Goal: Transaction & Acquisition: Purchase product/service

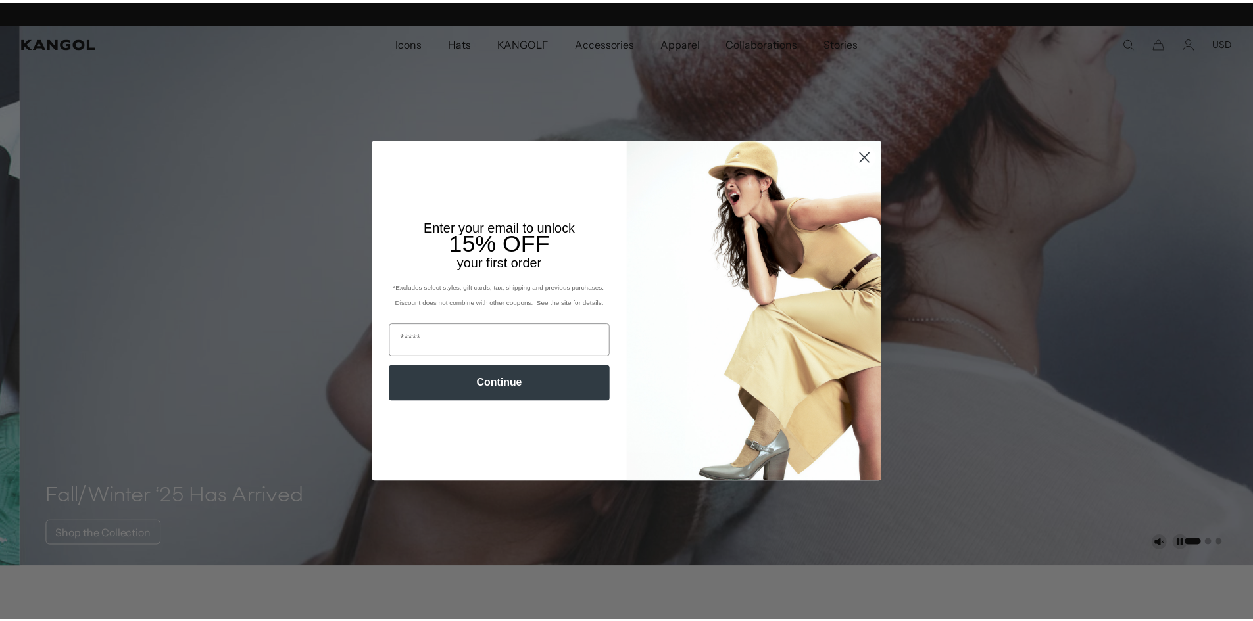
scroll to position [0, 271]
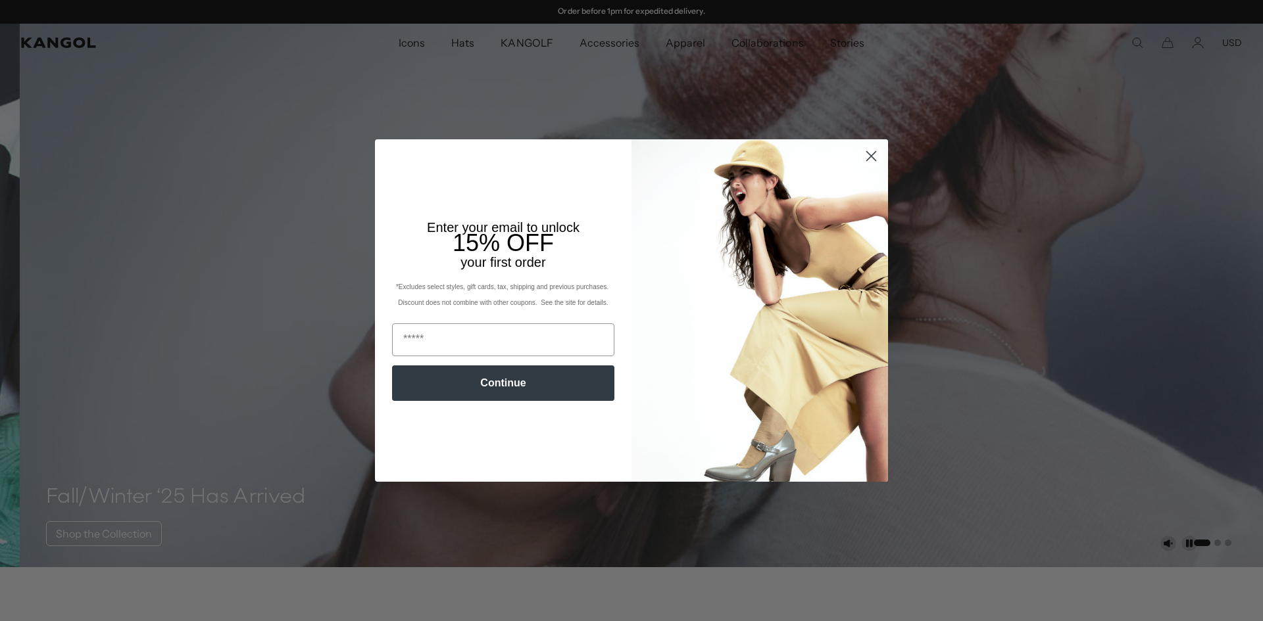
click at [871, 155] on circle "Close dialog" at bounding box center [871, 156] width 22 height 22
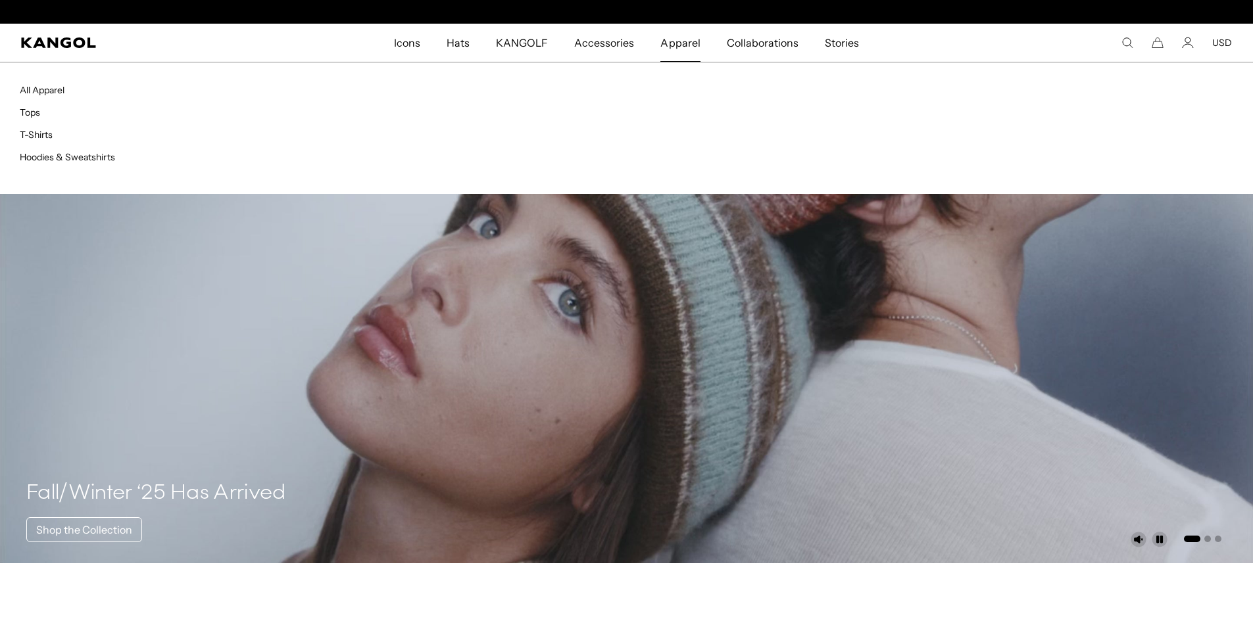
scroll to position [0, 0]
click at [676, 41] on span "Apparel" at bounding box center [679, 43] width 39 height 38
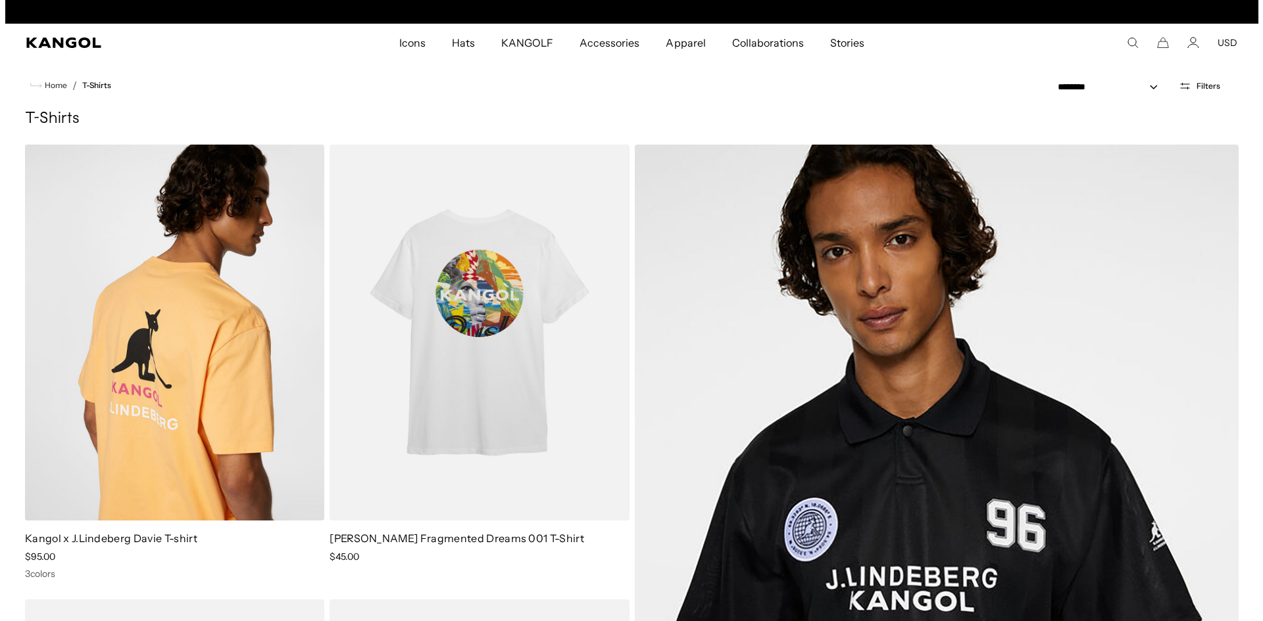
scroll to position [0, 271]
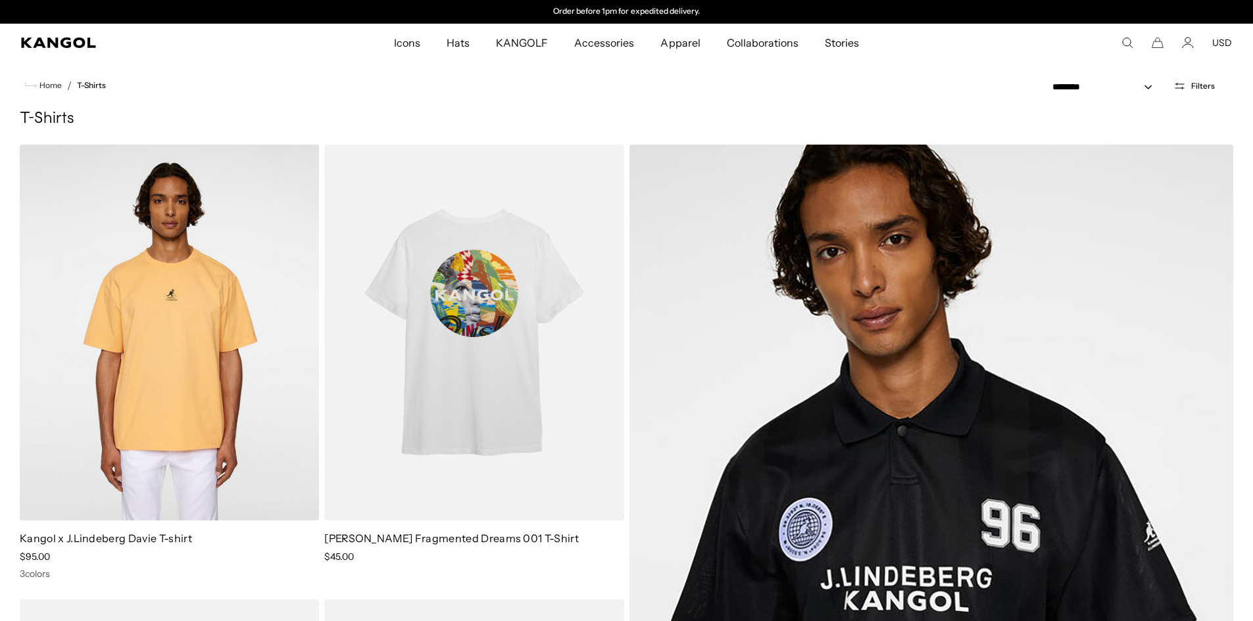
click at [1128, 42] on icon "Search here" at bounding box center [1127, 43] width 12 height 12
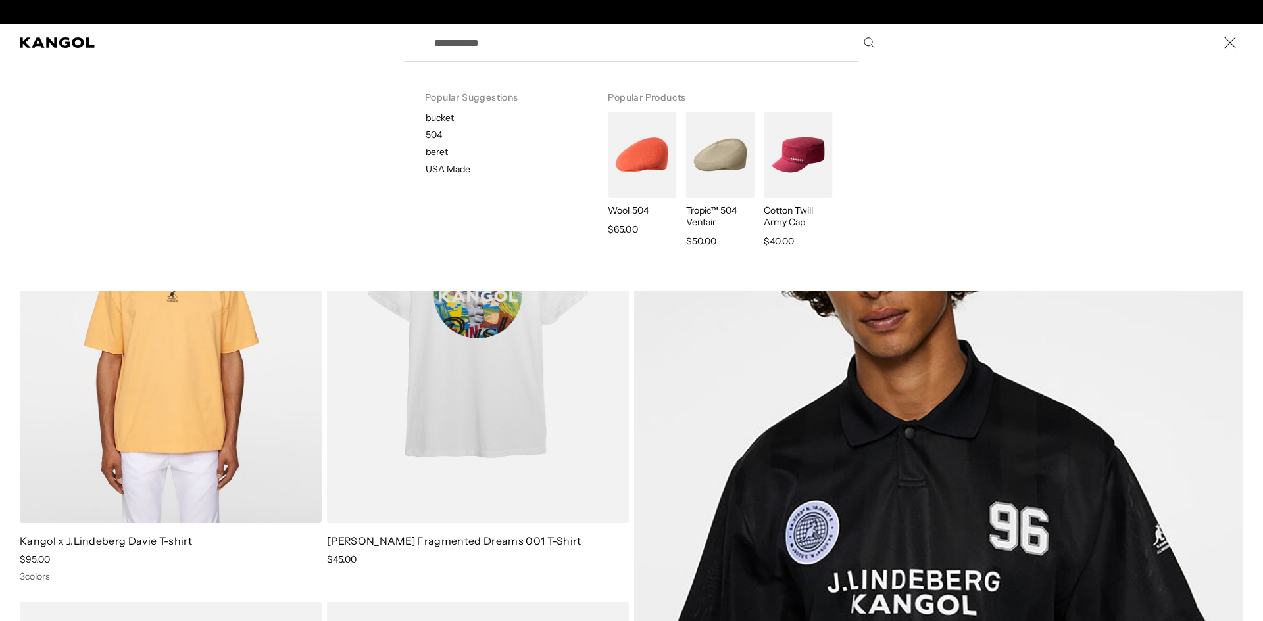
scroll to position [0, 0]
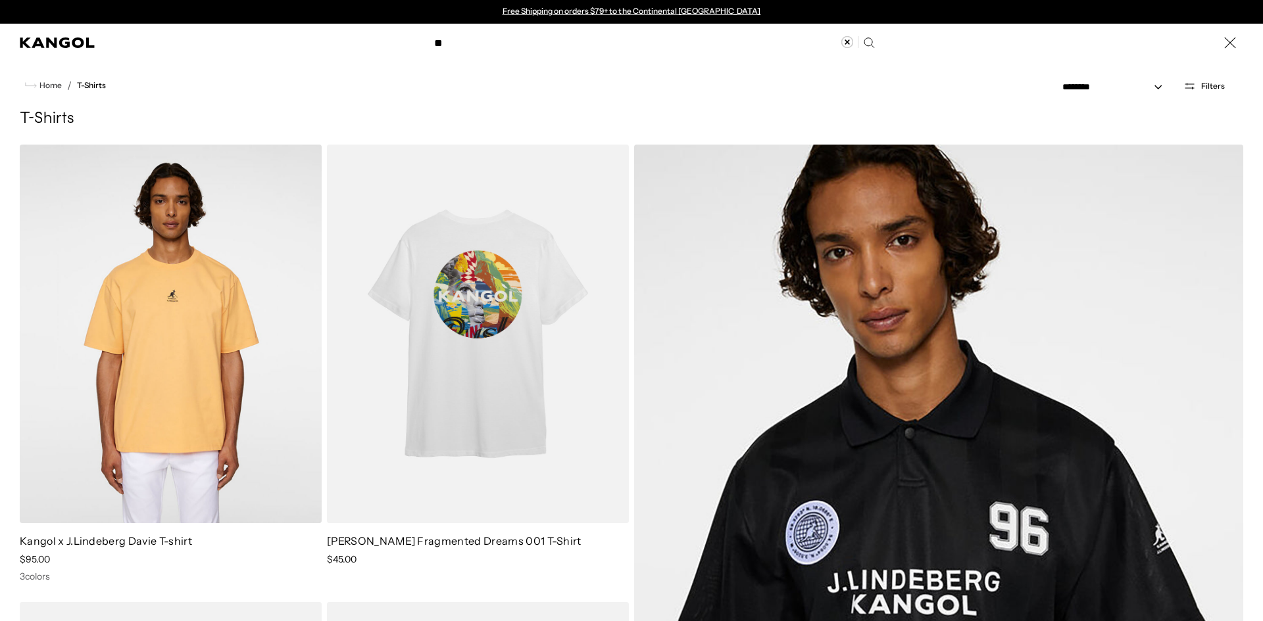
type input "*"
type input "**********"
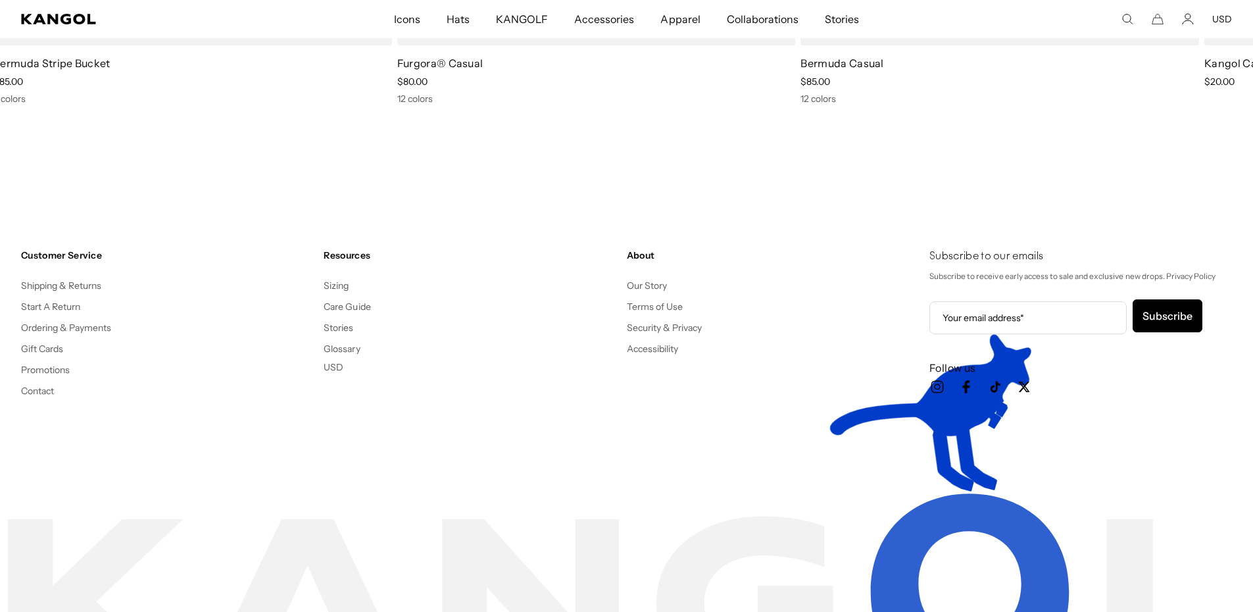
scroll to position [1012, 0]
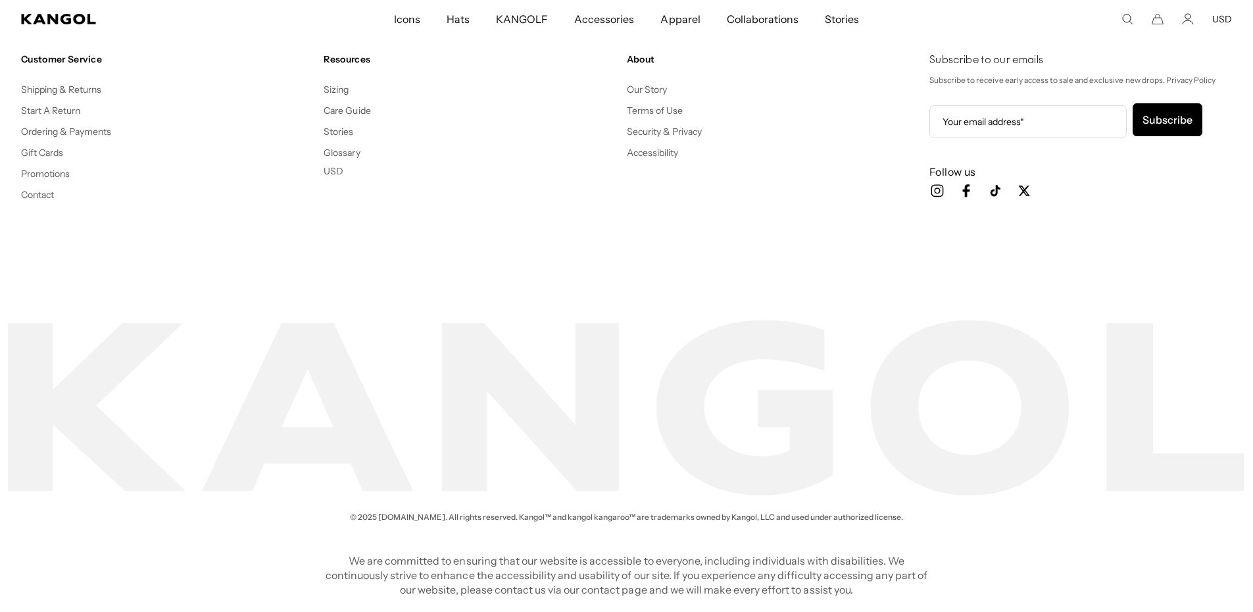
scroll to position [0, 271]
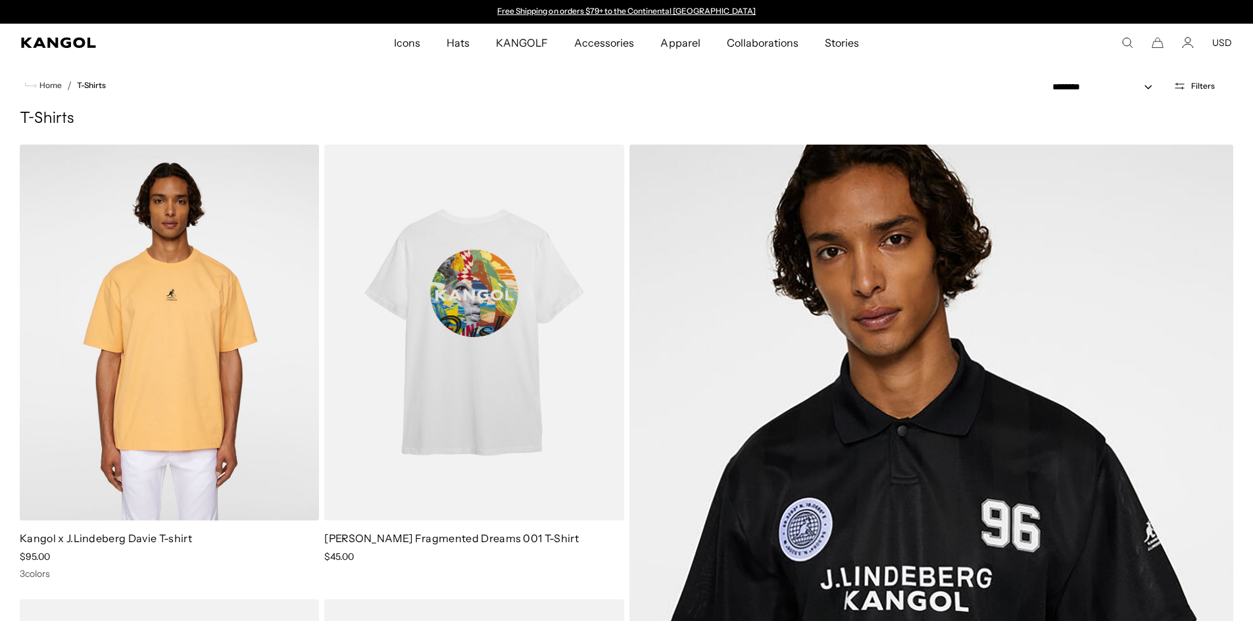
scroll to position [1012, 0]
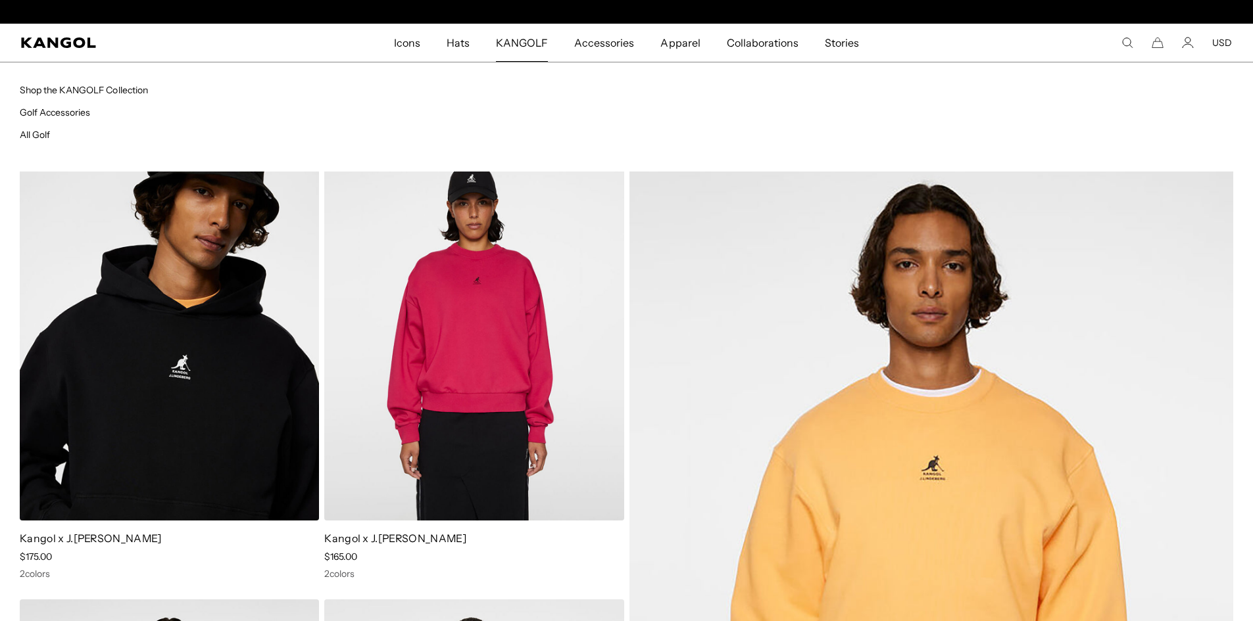
scroll to position [0, 271]
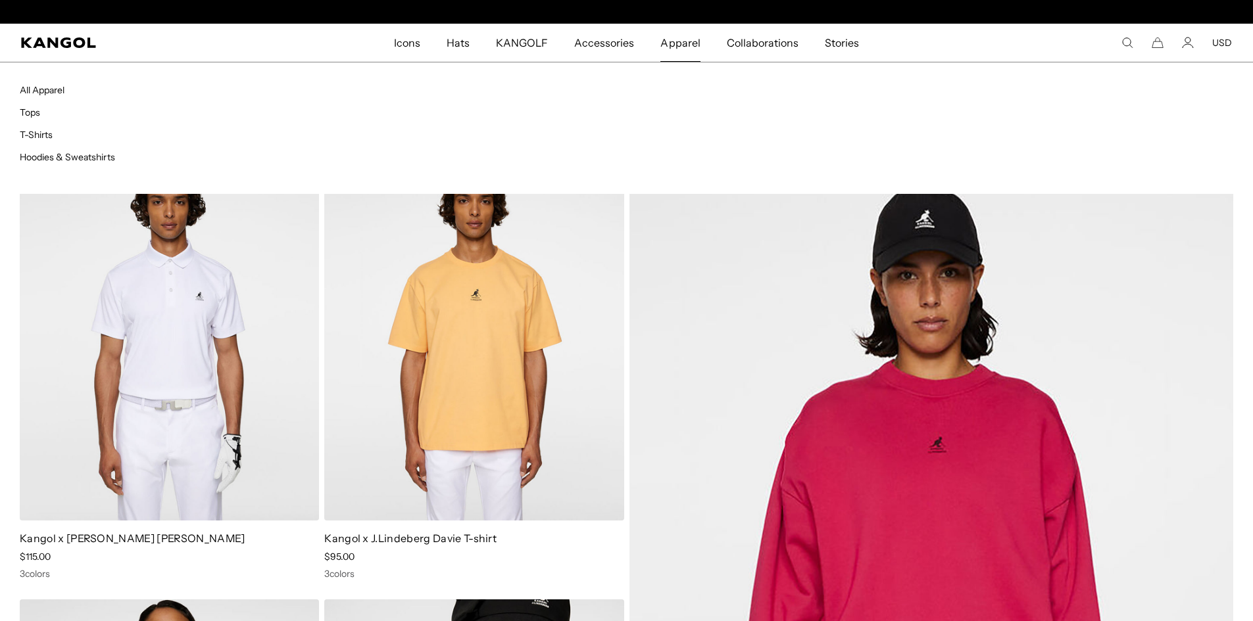
scroll to position [0, 271]
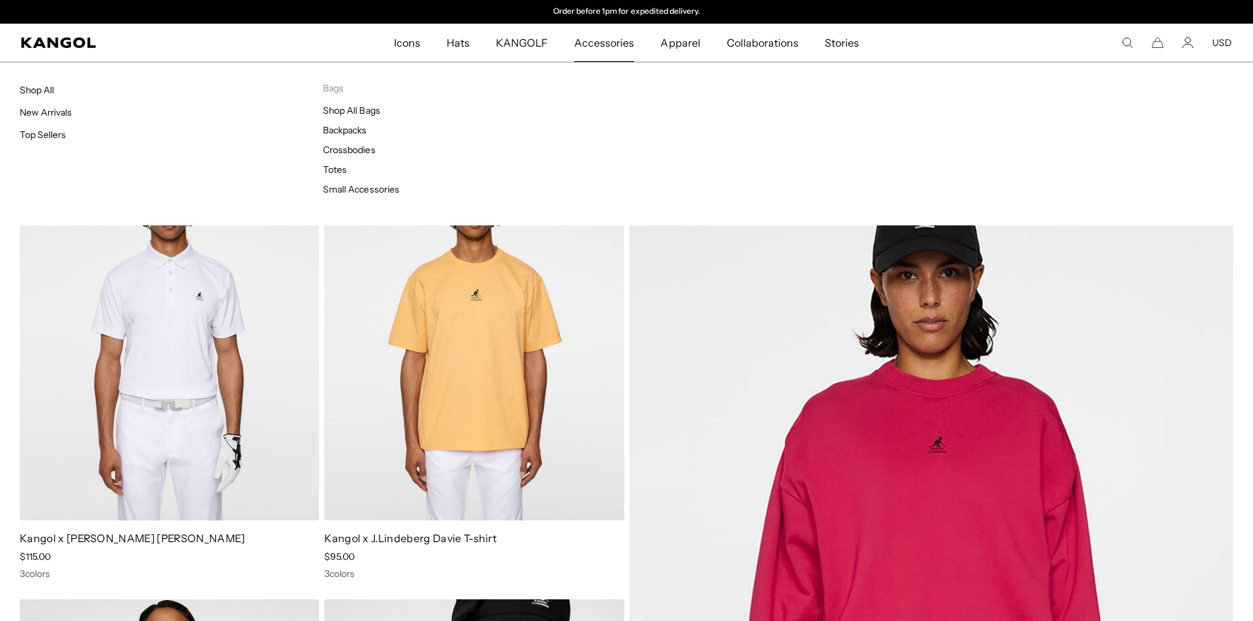
click at [601, 37] on span "Accessories" at bounding box center [604, 43] width 60 height 38
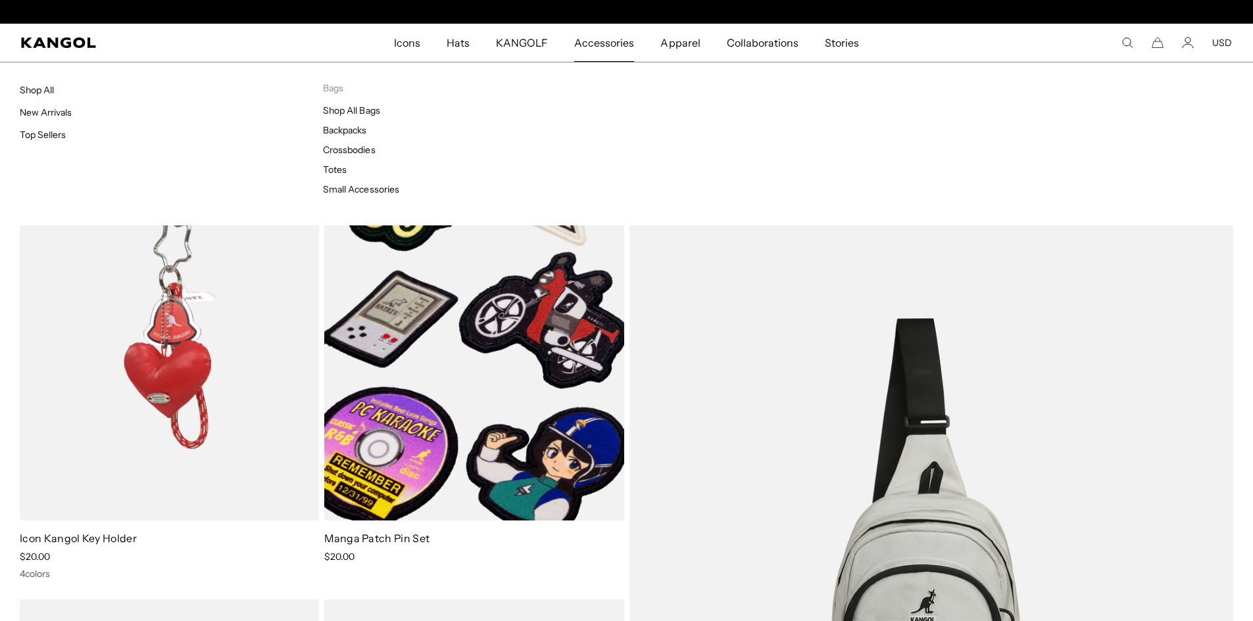
scroll to position [0, 271]
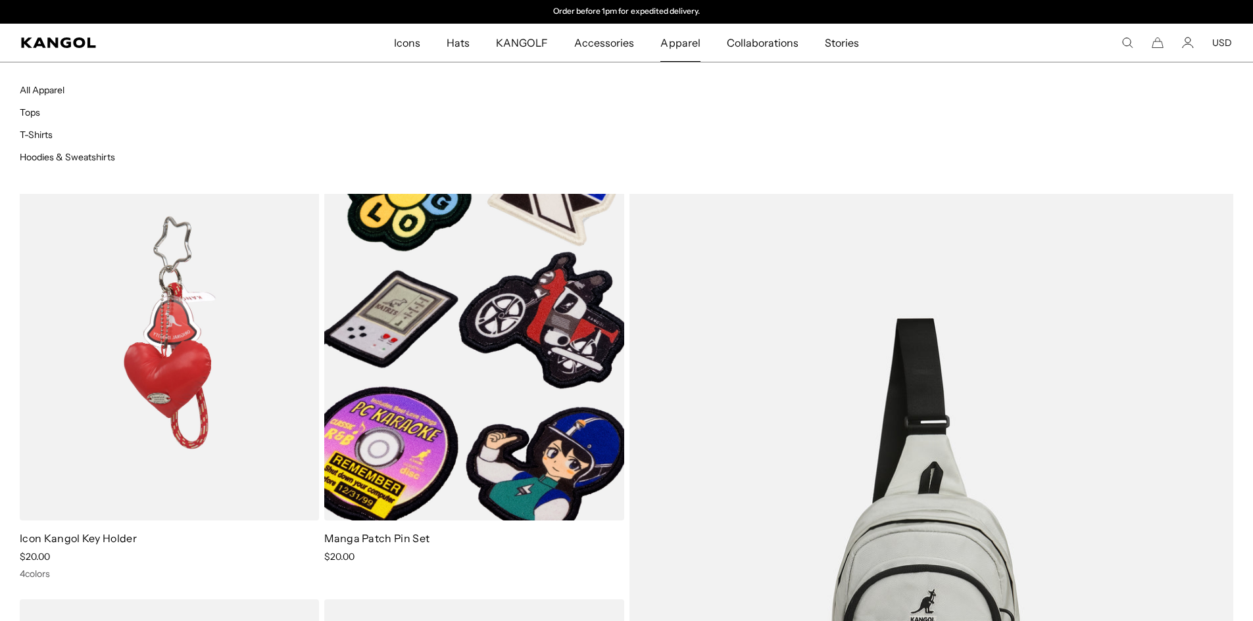
click at [674, 41] on span "Apparel" at bounding box center [679, 43] width 39 height 38
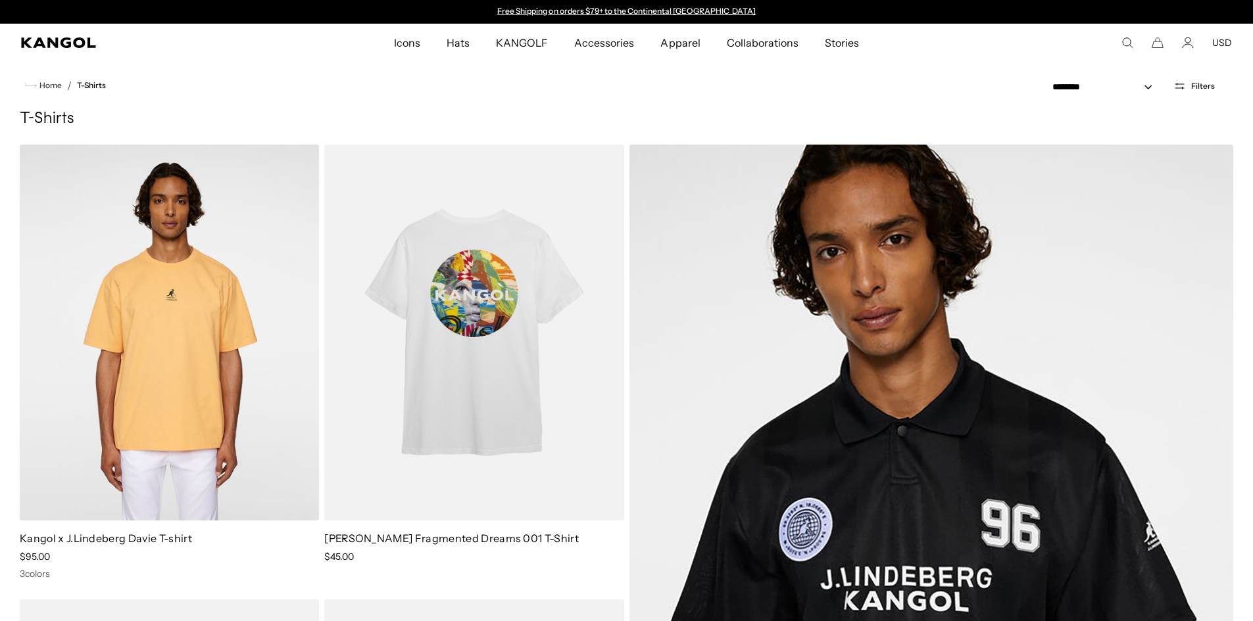
click at [1203, 87] on span "Filters" at bounding box center [1203, 86] width 24 height 9
